Goal: Information Seeking & Learning: Check status

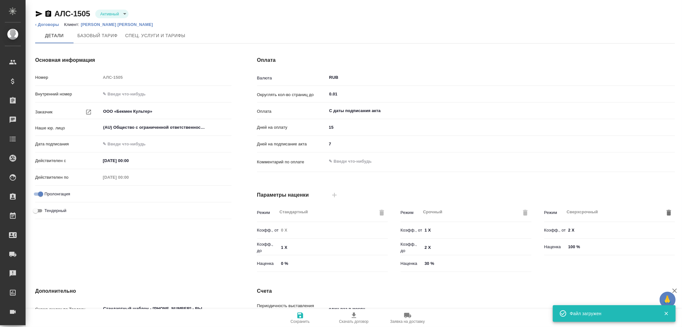
scroll to position [108, 0]
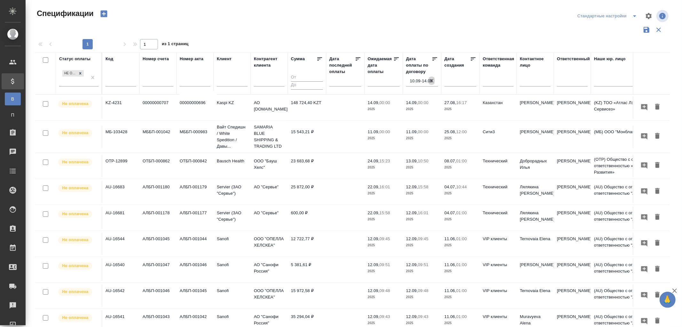
click at [432, 81] on icon "button" at bounding box center [432, 81] width 4 height 4
select select "8"
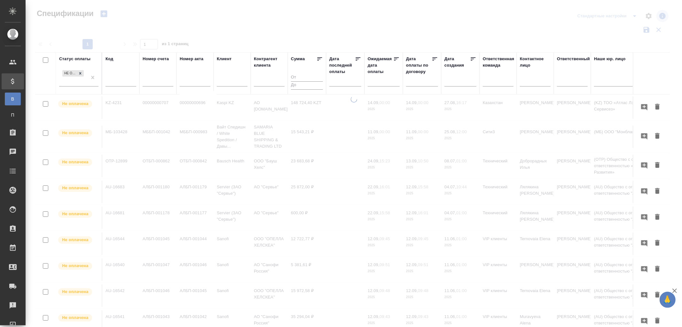
click at [424, 84] on input "text" at bounding box center [424, 80] width 28 height 9
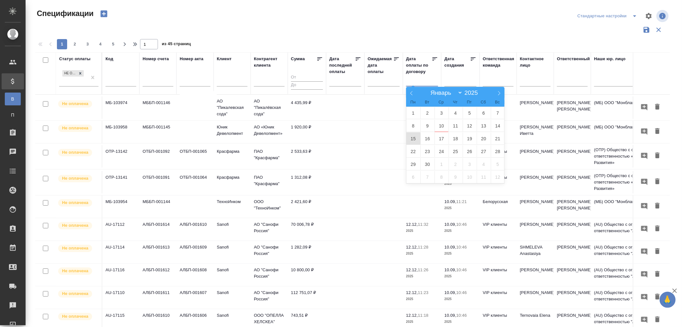
click at [415, 136] on span "15" at bounding box center [414, 138] width 14 height 12
type div "2025-09-14T21:00:00.000Z"
click at [427, 137] on span "16" at bounding box center [428, 138] width 14 height 12
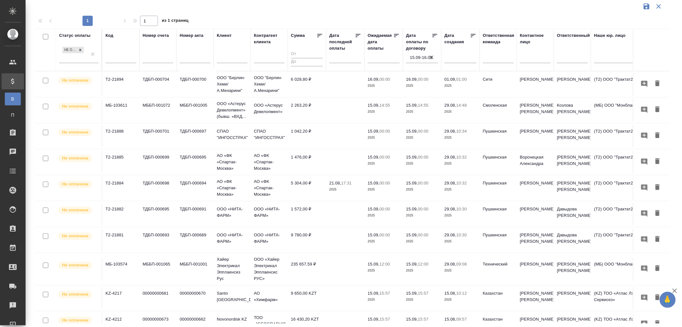
click at [127, 59] on input "text" at bounding box center [121, 59] width 31 height 8
paste input "TUP-16438"
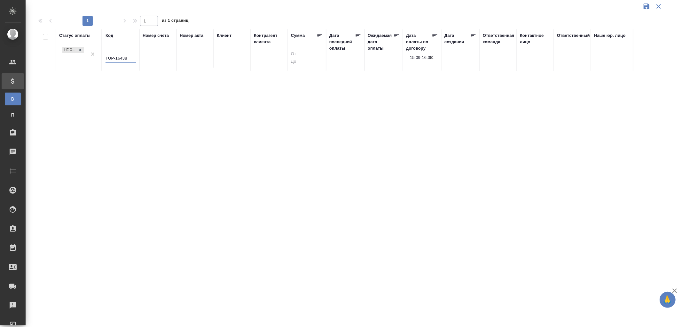
drag, startPoint x: 94, startPoint y: 52, endPoint x: 100, endPoint y: 51, distance: 5.6
click at [432, 59] on icon "button" at bounding box center [432, 57] width 6 height 6
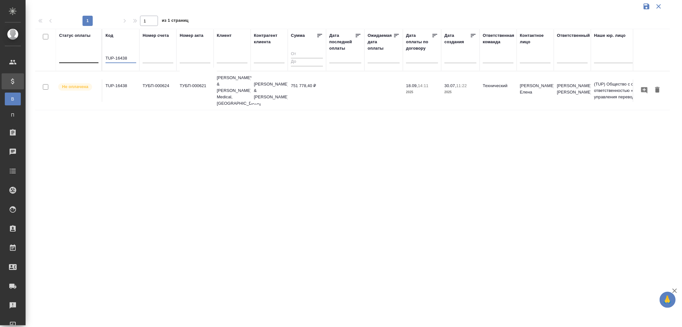
drag, startPoint x: 130, startPoint y: 57, endPoint x: 94, endPoint y: 55, distance: 35.9
click at [94, 56] on tr "Статус оплаты Код TUP-16438 Номер счета Номер акта Клиент Контрагент клиента Су…" at bounding box center [450, 50] width 830 height 42
paste input "62"
click at [225, 57] on input "text" at bounding box center [232, 59] width 31 height 8
drag, startPoint x: 128, startPoint y: 58, endPoint x: 68, endPoint y: 56, distance: 60.5
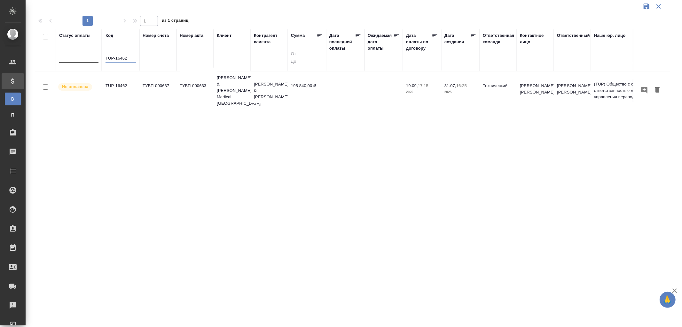
click at [68, 56] on tr "Статус оплаты Код TUP-16462 Номер счета Номер акта Клиент Контрагент клиента Су…" at bounding box center [450, 50] width 830 height 42
paste input "79"
click at [420, 89] on p "2025" at bounding box center [422, 92] width 32 height 6
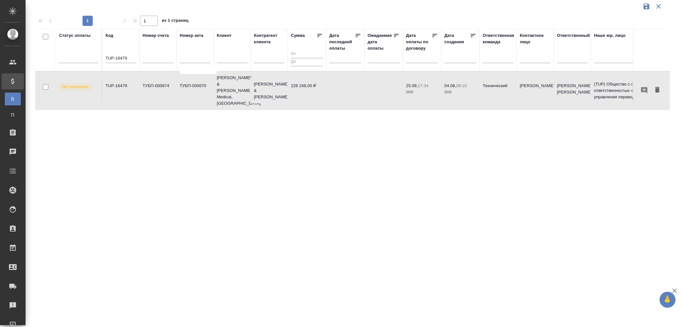
click at [420, 89] on p "2025" at bounding box center [422, 92] width 32 height 6
drag, startPoint x: 133, startPoint y: 60, endPoint x: 92, endPoint y: 58, distance: 41.0
click at [92, 58] on tr "Статус оплаты Код TUP-16479 Номер счета Номер акта Клиент Контрагент клиента Су…" at bounding box center [450, 50] width 830 height 42
paste input "AU-17040"
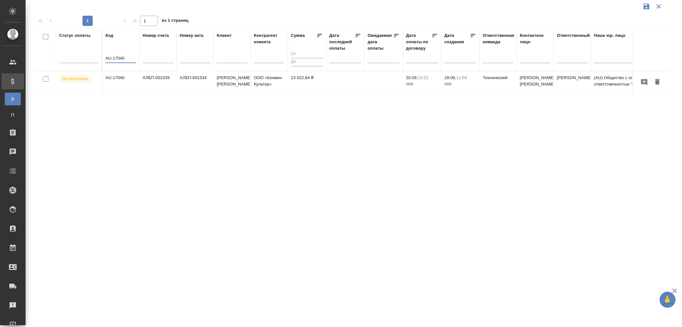
type input "AU-17040"
click at [223, 81] on p "Beckman Coulter" at bounding box center [232, 81] width 31 height 13
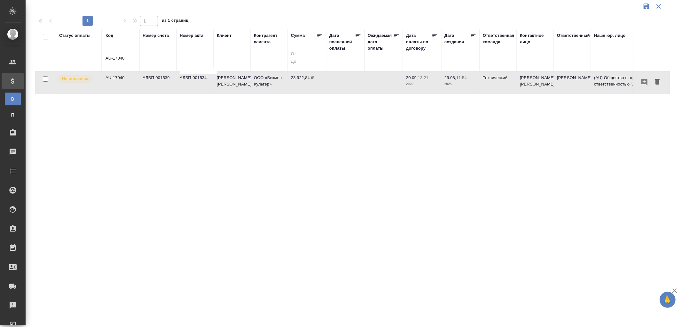
click at [235, 60] on input "text" at bounding box center [232, 59] width 31 height 8
paste input "AU-17040"
type input "AU-17040"
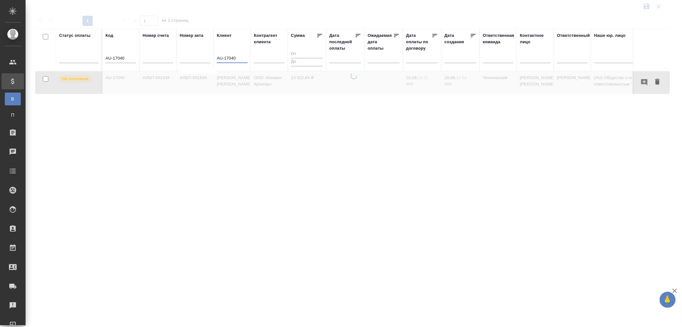
drag, startPoint x: 242, startPoint y: 58, endPoint x: 176, endPoint y: 57, distance: 65.9
click at [176, 57] on tr "Статус оплаты Код AU-17040 Номер счета Номер акта Клиент AU-17040 Контрагент кл…" at bounding box center [450, 50] width 830 height 42
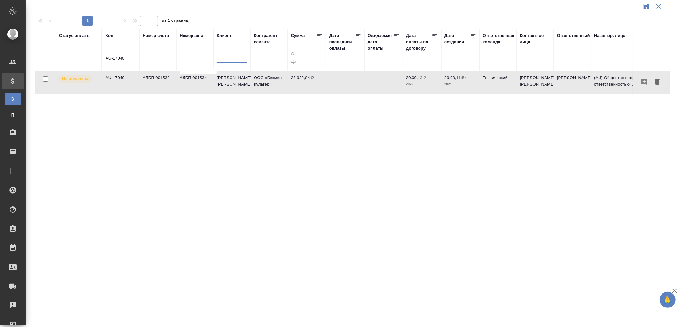
click at [235, 59] on input "text" at bounding box center [232, 59] width 31 height 8
paste input "Beckman Coulter"
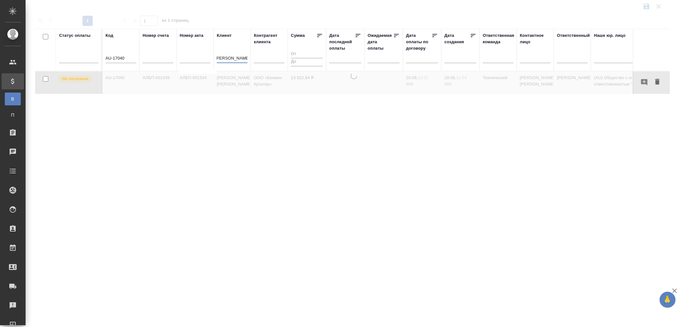
type input "Beckman Coulter"
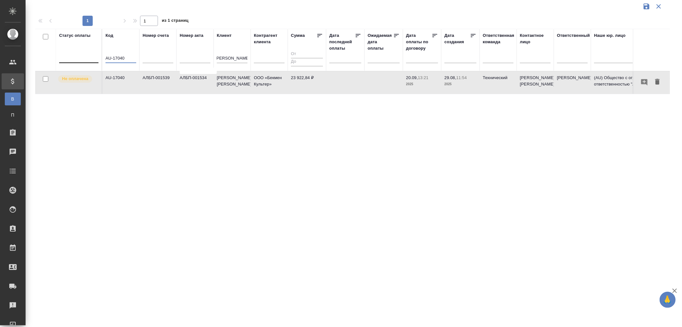
scroll to position [0, 0]
drag, startPoint x: 128, startPoint y: 56, endPoint x: 80, endPoint y: 56, distance: 48.3
click at [80, 56] on tr "Статус оплаты Код AU-17040 Номер счета Номер акта Клиент Beckman Coulter Контра…" at bounding box center [450, 50] width 830 height 42
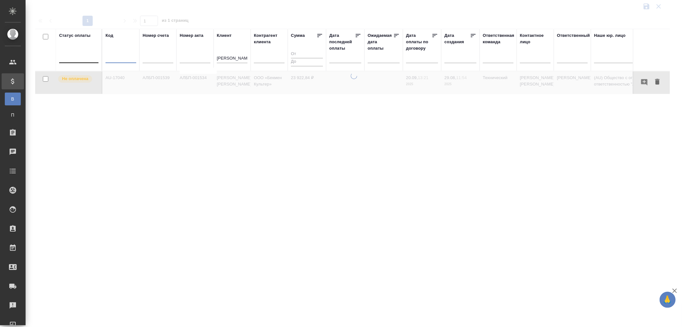
click at [72, 59] on div at bounding box center [78, 56] width 39 height 9
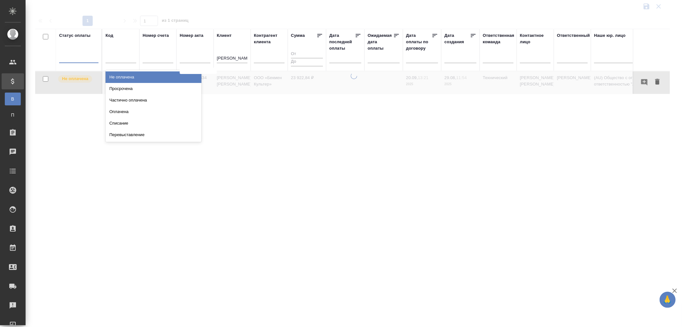
click at [134, 77] on div "Не оплачена" at bounding box center [154, 77] width 96 height 12
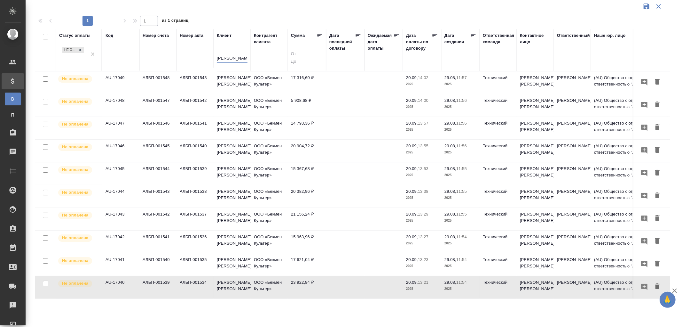
scroll to position [0, 2]
drag, startPoint x: 218, startPoint y: 58, endPoint x: 290, endPoint y: 58, distance: 72.3
click at [290, 58] on tr "Статус оплаты Не оплачена Код Номер счета Номер акта Клиент Beckman Coulter Кон…" at bounding box center [450, 50] width 830 height 42
click at [118, 58] on input "text" at bounding box center [121, 59] width 31 height 8
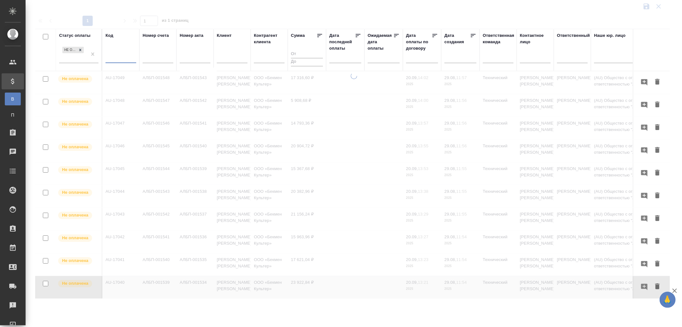
paste input "TUP-16527"
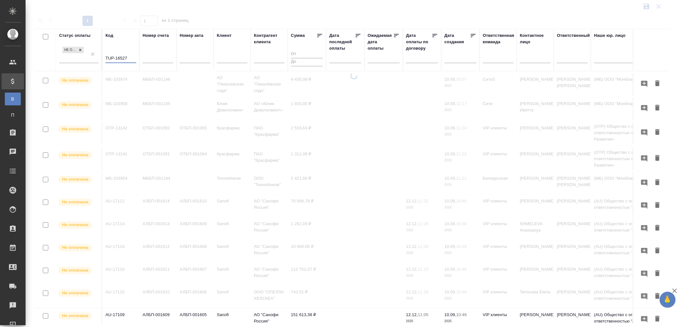
click at [120, 59] on input "TUP-16527" at bounding box center [121, 59] width 31 height 8
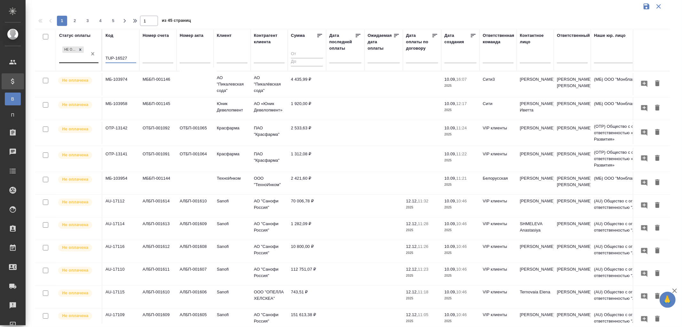
type input "TUP-16527"
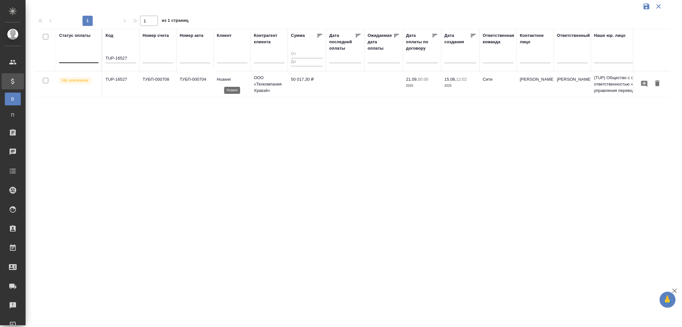
click at [221, 79] on p "Huawei" at bounding box center [232, 79] width 31 height 6
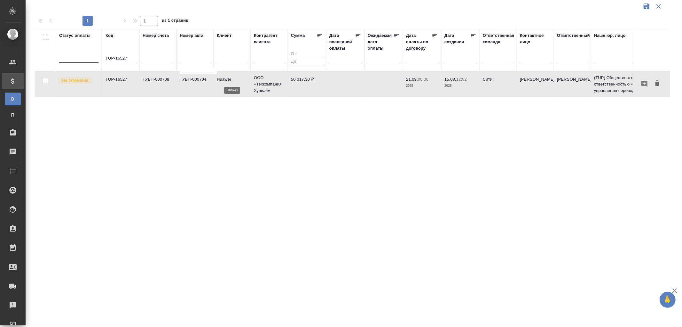
click at [221, 79] on p "Huawei" at bounding box center [232, 79] width 31 height 6
click at [223, 56] on input "text" at bounding box center [232, 59] width 31 height 8
paste input "Huawei"
type input "Huawei"
click at [131, 58] on input "TUP-16527" at bounding box center [121, 59] width 31 height 8
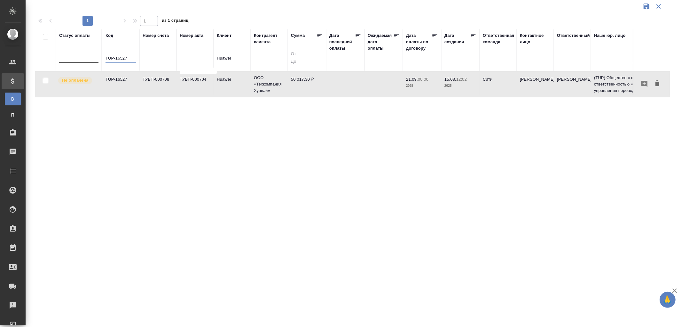
drag, startPoint x: 132, startPoint y: 58, endPoint x: 79, endPoint y: 54, distance: 53.5
click at [79, 54] on tr "Статус оплаты Код TUP-16527 Номер счета Номер акта Клиент Huawei Контрагент кли…" at bounding box center [450, 50] width 830 height 42
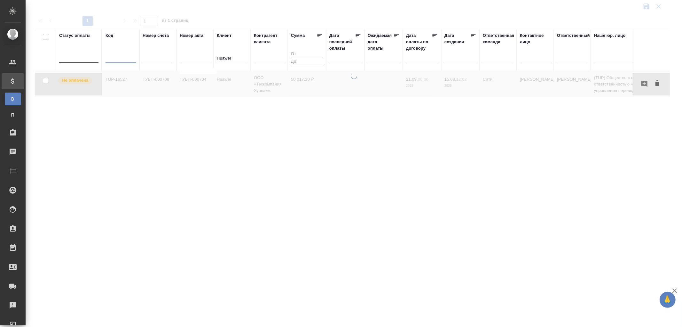
click at [73, 59] on div at bounding box center [78, 56] width 39 height 9
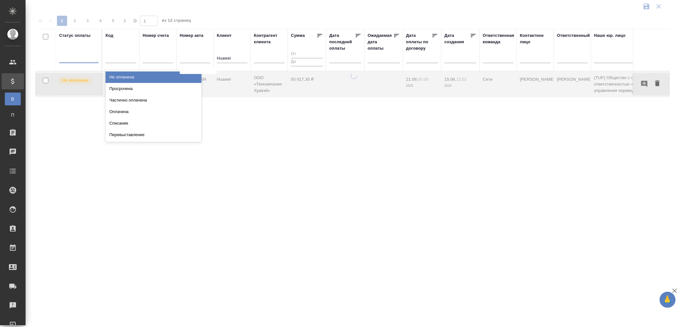
click at [130, 76] on div "Не оплачена" at bounding box center [154, 77] width 96 height 12
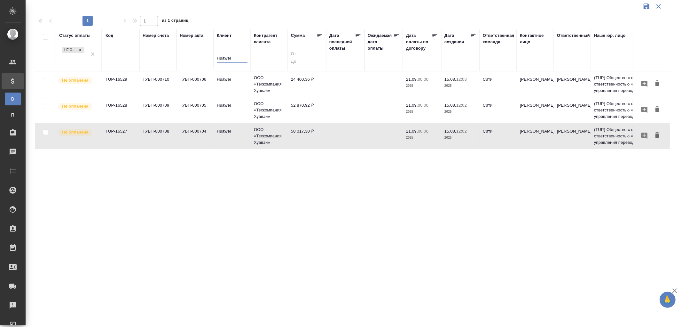
drag, startPoint x: 233, startPoint y: 59, endPoint x: 154, endPoint y: 50, distance: 79.4
click at [154, 50] on tr "Статус оплаты Не оплачена Код Номер счета Номер акта Клиент Huawei Контрагент к…" at bounding box center [450, 50] width 830 height 42
click at [114, 58] on input "text" at bounding box center [121, 59] width 31 height 8
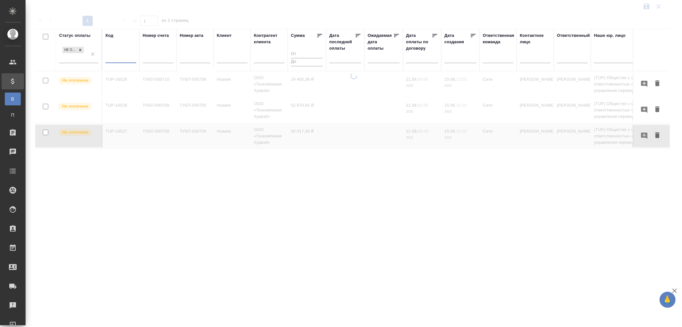
paste input "OTP-13066"
click at [133, 57] on input "OTP-13066" at bounding box center [121, 59] width 31 height 8
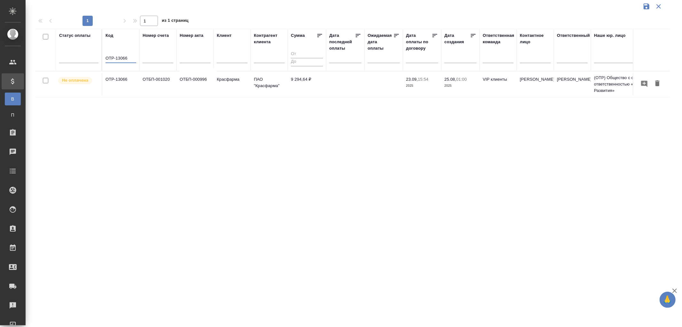
drag, startPoint x: 136, startPoint y: 62, endPoint x: 101, endPoint y: 57, distance: 35.6
click at [101, 57] on tr "Статус оплаты Код OTP-13066 Номер счета Номер акта Клиент Контрагент клиента Су…" at bounding box center [450, 50] width 830 height 42
paste input "8"
drag, startPoint x: 133, startPoint y: 59, endPoint x: 91, endPoint y: 56, distance: 41.6
click at [91, 56] on tr "Статус оплаты Код OTP-13068 Номер счета Номер акта Клиент Контрагент клиента Су…" at bounding box center [450, 50] width 830 height 42
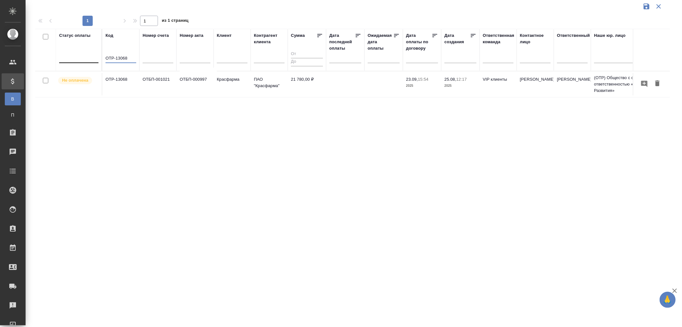
paste input "TUP-16283"
drag, startPoint x: 132, startPoint y: 61, endPoint x: 53, endPoint y: 51, distance: 79.4
click at [53, 51] on tr "Статус оплаты Код TUP-16283 Номер счета Номер акта Клиент Контрагент клиента Су…" at bounding box center [450, 50] width 830 height 42
paste input "OTP-12916"
drag, startPoint x: 133, startPoint y: 61, endPoint x: 60, endPoint y: 56, distance: 73.1
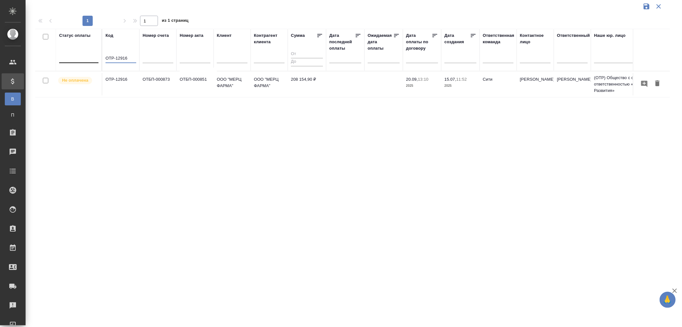
click at [60, 56] on tr "Статус оплаты Код OTP-12916 Номер счета Номер акта Клиент Контрагент клиента Су…" at bounding box center [450, 50] width 830 height 42
paste input "AU-17089"
drag, startPoint x: 125, startPoint y: 59, endPoint x: 53, endPoint y: 50, distance: 72.5
click at [53, 50] on tr "Статус оплаты Код AU-17089 Номер счета Номер акта Клиент Контрагент клиента Сум…" at bounding box center [450, 50] width 830 height 42
paste input "90"
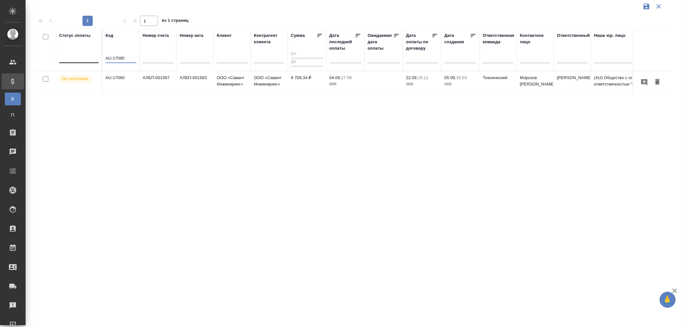
drag, startPoint x: 133, startPoint y: 57, endPoint x: 62, endPoint y: 51, distance: 71.3
click at [62, 51] on tr "Статус оплаты Код AU-17090 Номер счета Номер акта Клиент Контрагент клиента Сум…" at bounding box center [450, 50] width 830 height 42
paste input "4"
type input "AU-17094"
click at [275, 87] on p "ООО «Савант Инжиниринг»" at bounding box center [269, 81] width 31 height 13
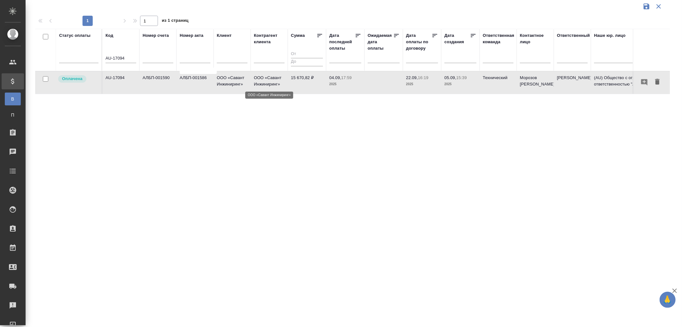
click at [275, 87] on p "ООО «Савант Инжиниринг»" at bounding box center [269, 81] width 31 height 13
click at [266, 80] on p "ООО «Савант Инжиниринг»" at bounding box center [269, 81] width 31 height 13
click at [232, 56] on input "text" at bounding box center [232, 59] width 31 height 8
type input "савант"
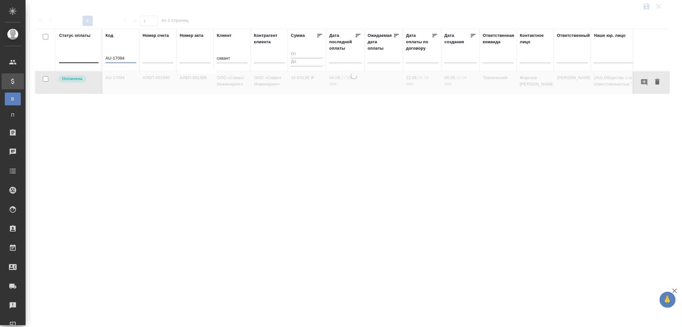
drag, startPoint x: 132, startPoint y: 58, endPoint x: 85, endPoint y: 58, distance: 46.4
click at [85, 58] on tr "Статус оплаты Код AU-17094 Номер счета Номер акта Клиент савант Контрагент клие…" at bounding box center [450, 50] width 830 height 42
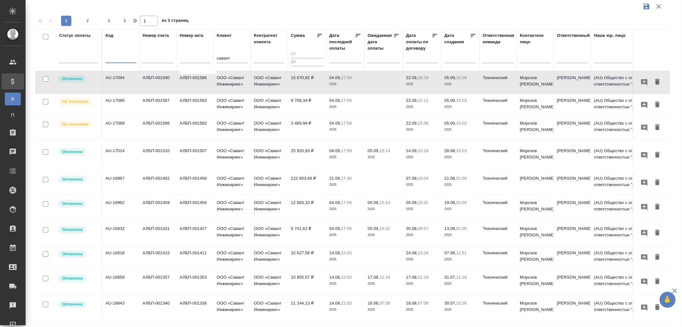
click at [305, 81] on td "15 670,82 ₽" at bounding box center [307, 82] width 38 height 22
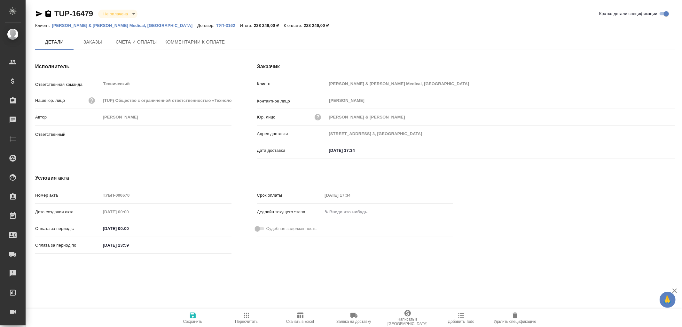
type input "Усманова Ольга"
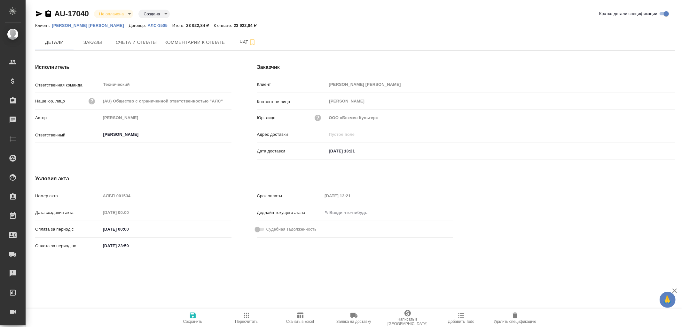
click at [65, 25] on p "Beckman Coulter" at bounding box center [90, 25] width 77 height 5
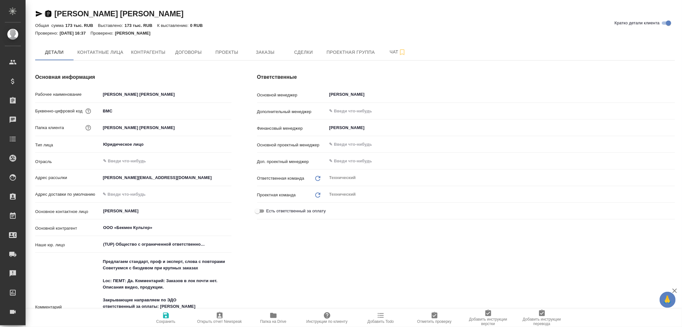
click at [46, 13] on icon "button" at bounding box center [48, 13] width 6 height 6
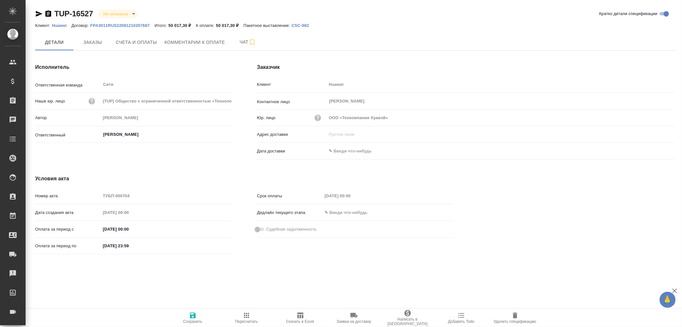
click at [56, 26] on p "Huawei" at bounding box center [62, 25] width 20 height 5
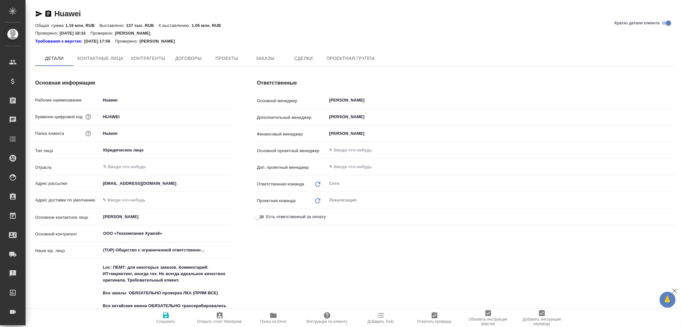
type textarea "x"
click at [48, 14] on icon "button" at bounding box center [48, 13] width 6 height 6
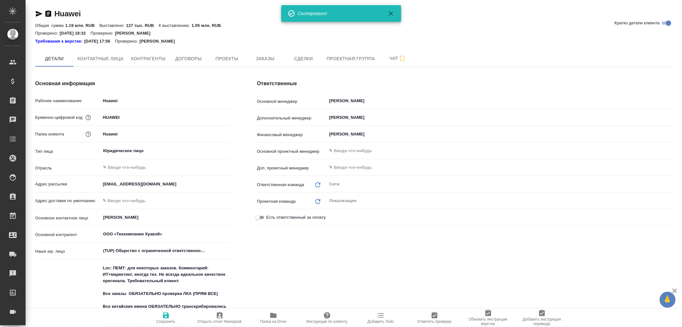
type textarea "x"
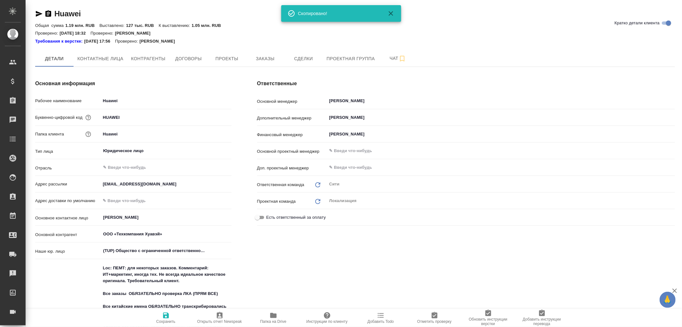
type textarea "x"
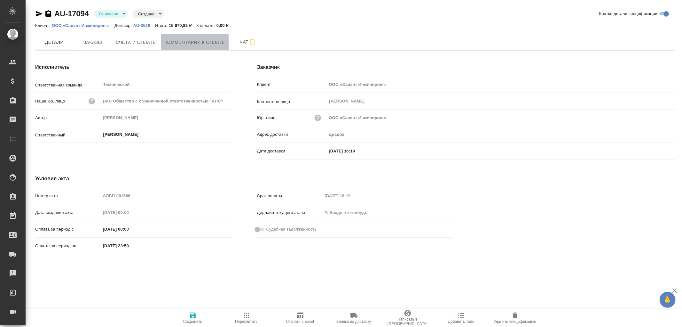
click at [189, 42] on span "Комментарии к оплате" at bounding box center [195, 42] width 60 height 8
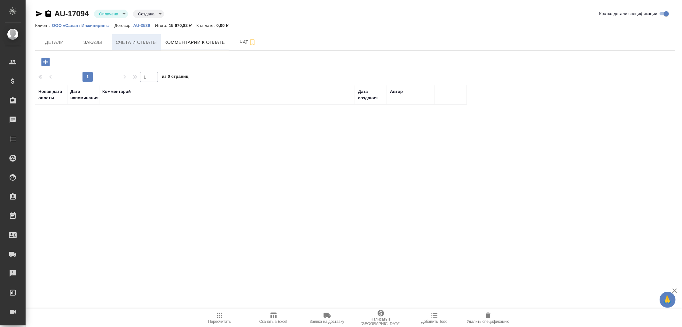
click at [154, 45] on span "Счета и оплаты" at bounding box center [136, 42] width 41 height 8
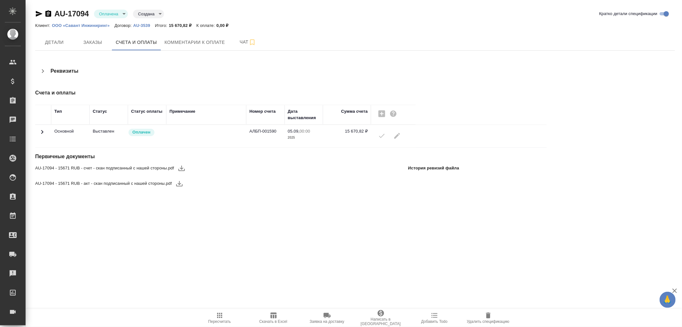
click at [41, 130] on icon at bounding box center [42, 132] width 8 height 8
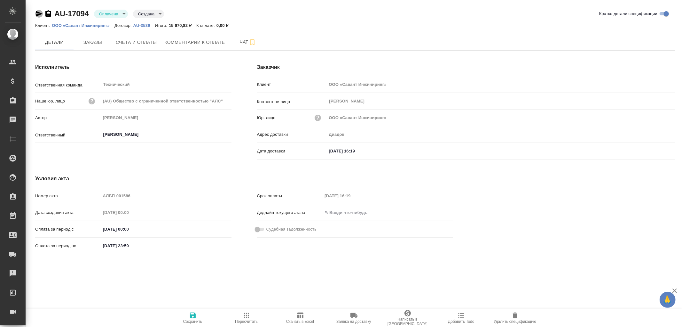
click at [38, 13] on icon "button" at bounding box center [39, 14] width 7 height 6
